Goal: Information Seeking & Learning: Find specific fact

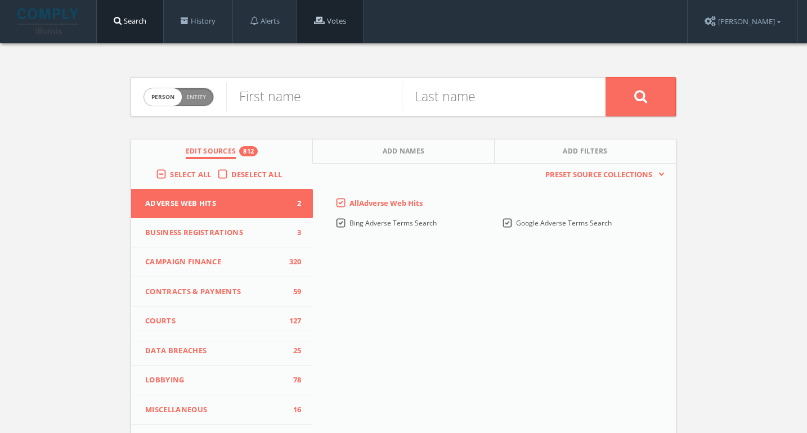
click at [335, 29] on link "Votes" at bounding box center [330, 21] width 66 height 43
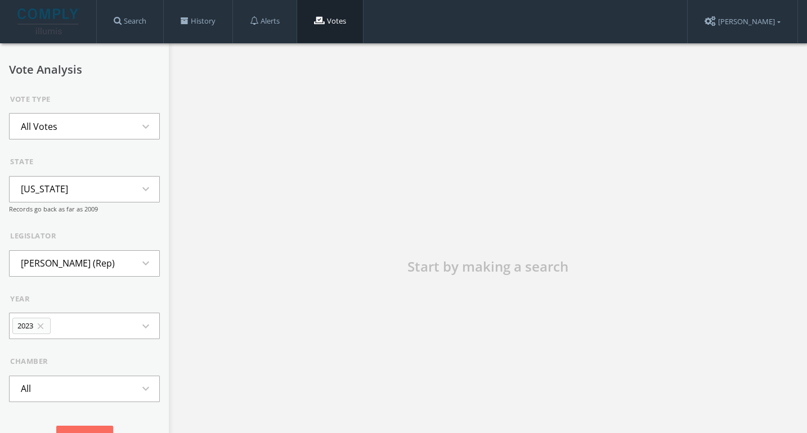
click at [68, 171] on div "state [US_STATE] expand_more Records go back as far as 2009" at bounding box center [84, 184] width 151 height 57
click at [63, 190] on button "[US_STATE] expand_more" at bounding box center [84, 189] width 151 height 26
type input "iow"
click at [92, 237] on li "[US_STATE]" at bounding box center [85, 240] width 150 height 25
click at [86, 261] on li "[PERSON_NAME] (Dem)" at bounding box center [70, 263] width 120 height 25
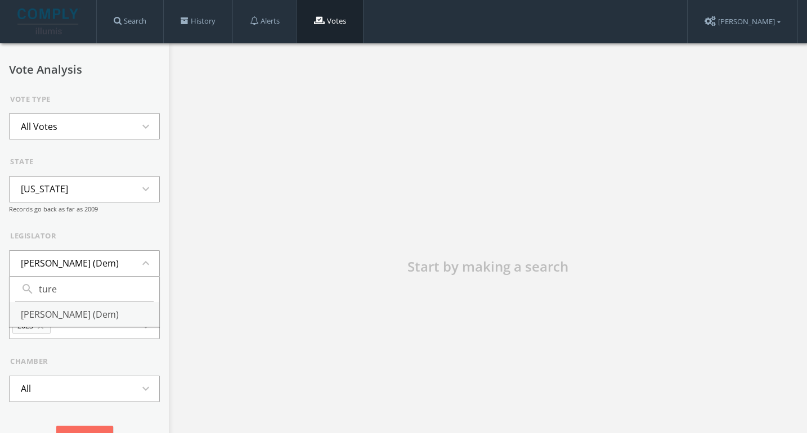
type input "ture"
click at [75, 315] on li "[PERSON_NAME] (Dem)" at bounding box center [85, 314] width 150 height 25
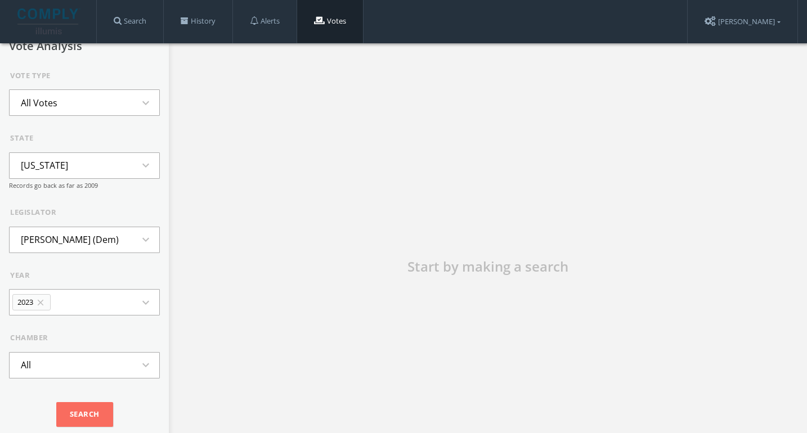
click at [63, 293] on button "2023 close expand_more" at bounding box center [84, 302] width 151 height 26
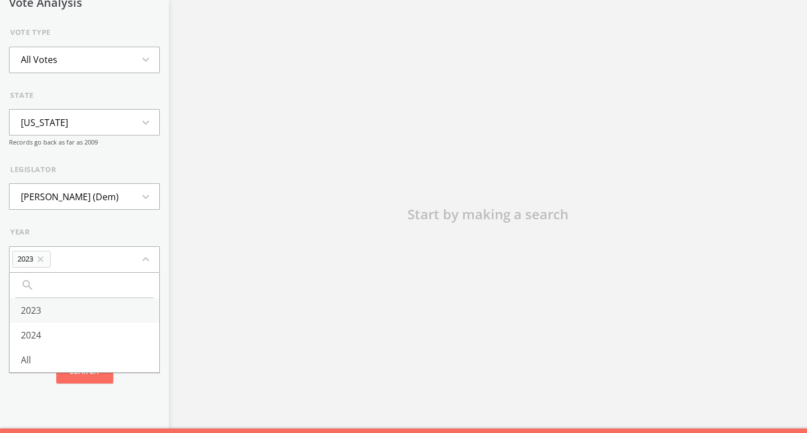
scroll to position [70, 0]
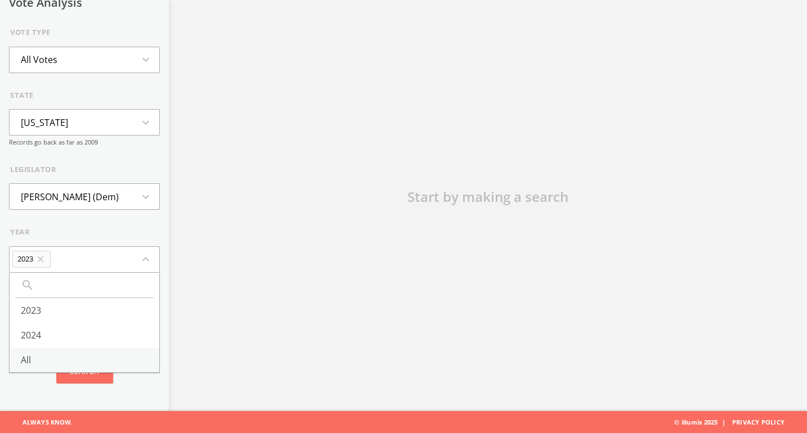
click at [39, 354] on li "All" at bounding box center [85, 360] width 150 height 25
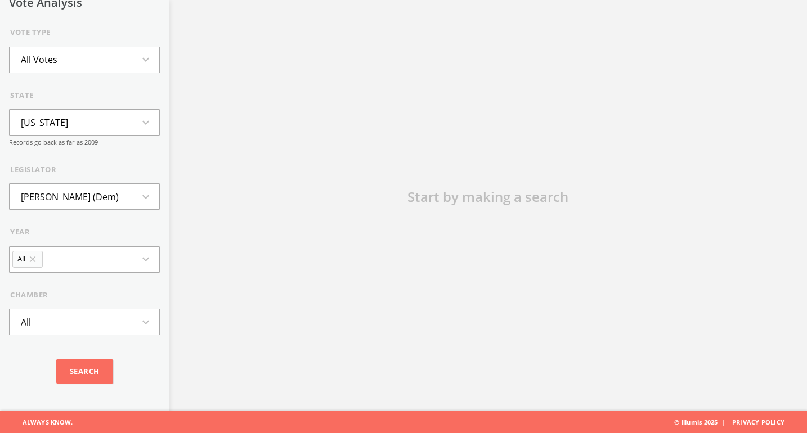
click at [61, 323] on button "All expand_more" at bounding box center [84, 322] width 151 height 26
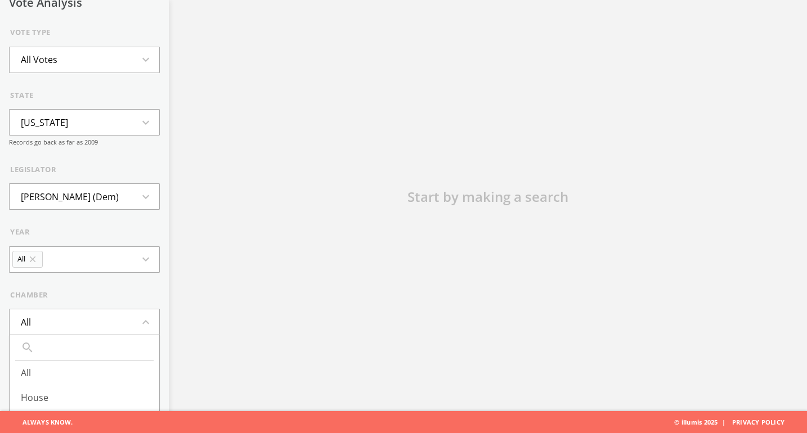
click at [199, 228] on div "Start by making a search" at bounding box center [488, 204] width 638 height 460
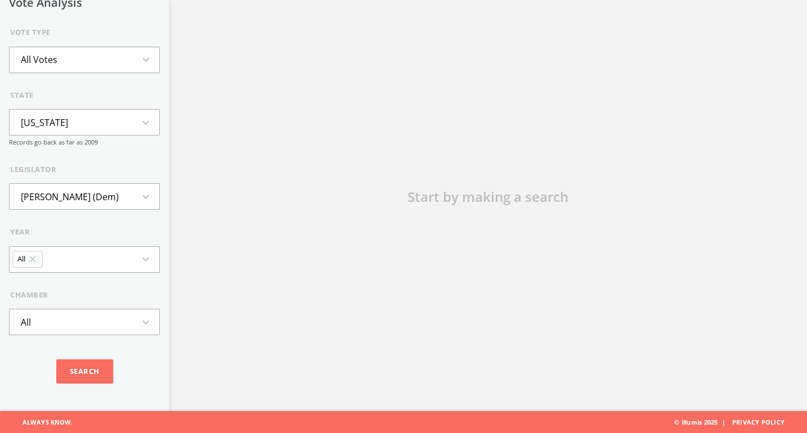
click at [70, 60] on button "All Votes expand_more" at bounding box center [84, 60] width 151 height 26
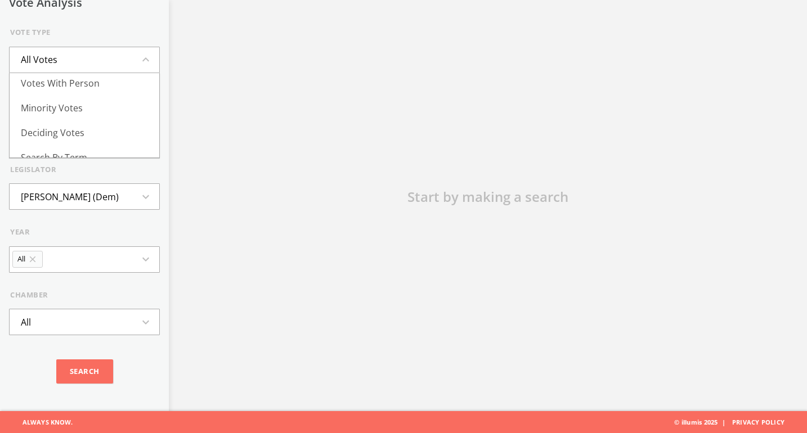
scroll to position [114, 0]
click at [72, 142] on li "Search By Term" at bounding box center [85, 145] width 150 height 25
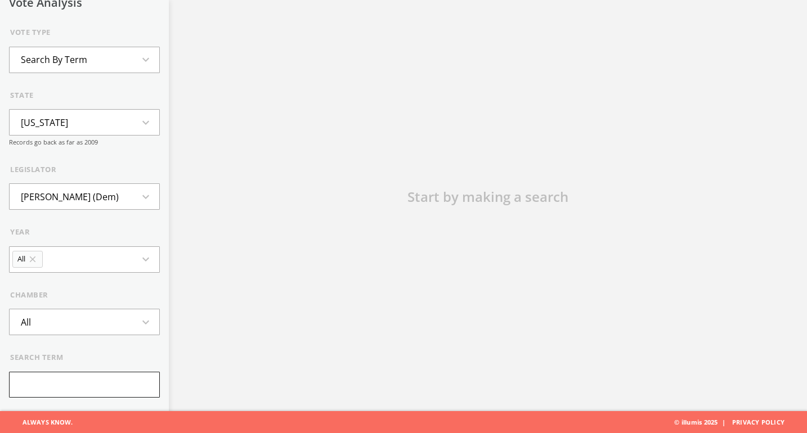
click at [64, 382] on input "text" at bounding box center [84, 385] width 151 height 26
type input "israel"
click at [56, 421] on input "Search" at bounding box center [84, 433] width 57 height 25
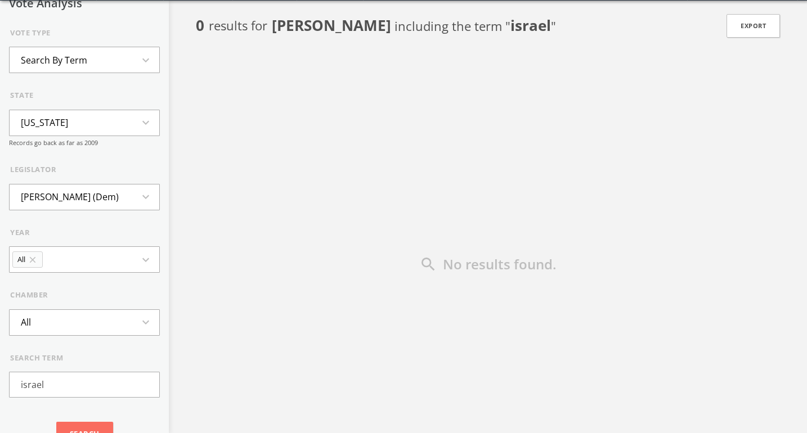
scroll to position [0, 0]
